Goal: Task Accomplishment & Management: Manage account settings

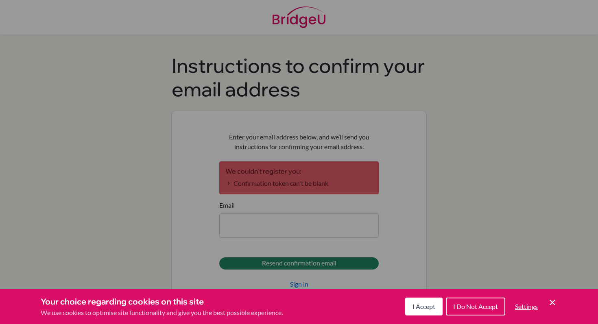
click at [285, 221] on div "Cookie Preferences" at bounding box center [299, 162] width 598 height 324
click at [550, 298] on icon "Cookie Control Close Icon" at bounding box center [552, 303] width 10 height 10
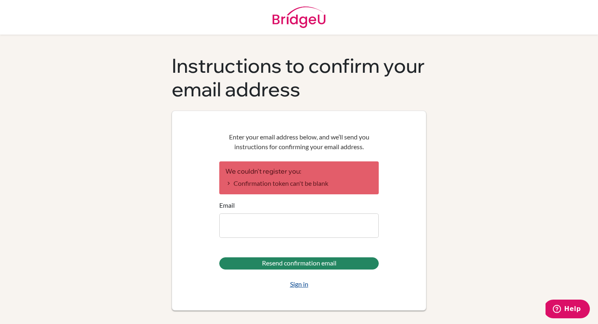
click at [303, 289] on link "Sign in" at bounding box center [299, 284] width 18 height 10
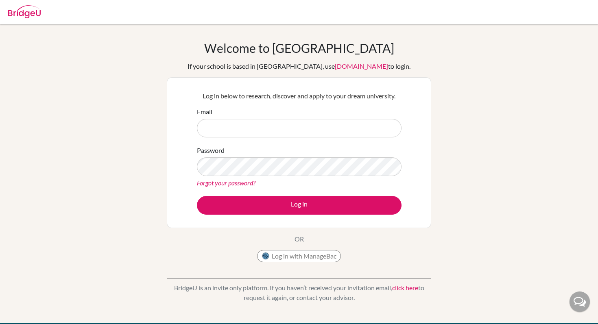
click at [262, 120] on input "Email" at bounding box center [299, 128] width 205 height 19
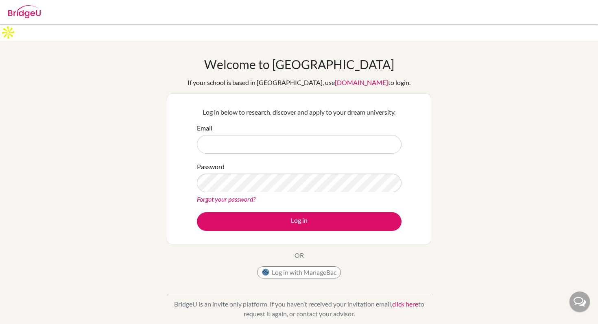
type input "[EMAIL_ADDRESS][DOMAIN_NAME]"
click at [302, 195] on form "Email [EMAIL_ADDRESS][DOMAIN_NAME] Password Forgot your password? Log in" at bounding box center [299, 177] width 205 height 108
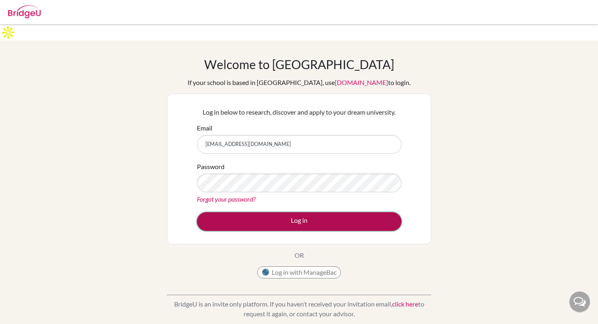
click at [308, 212] on button "Log in" at bounding box center [299, 221] width 205 height 19
